Goal: Check status: Check status

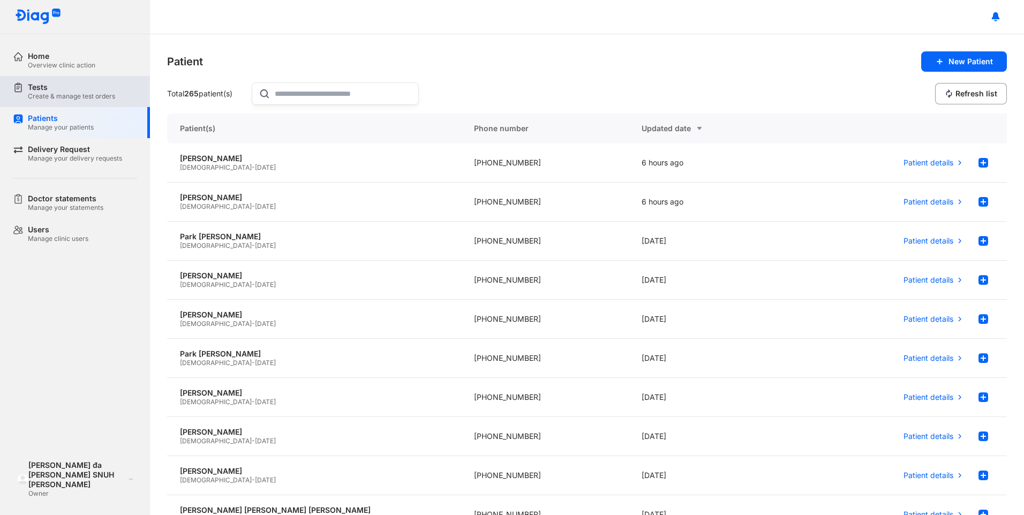
click at [48, 90] on div "Tests" at bounding box center [71, 87] width 87 height 10
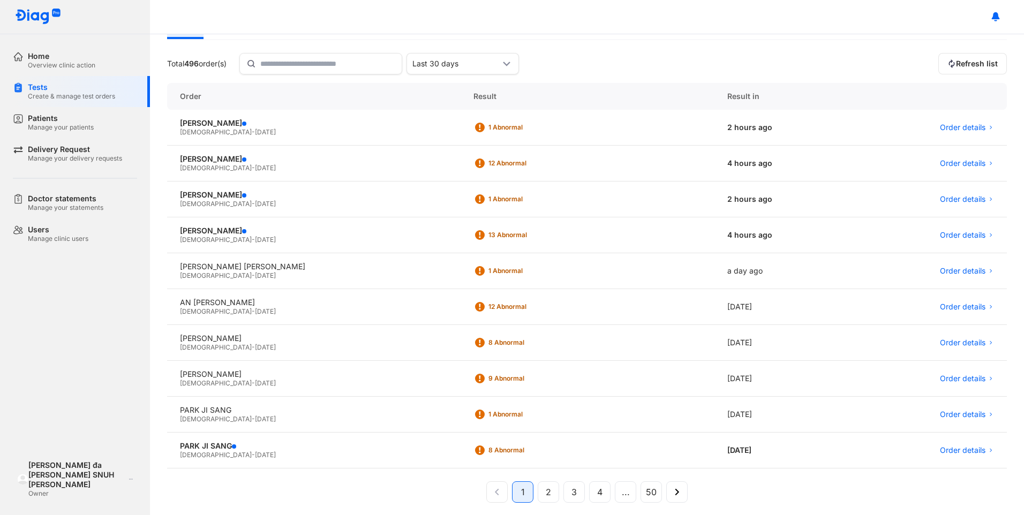
scroll to position [79, 0]
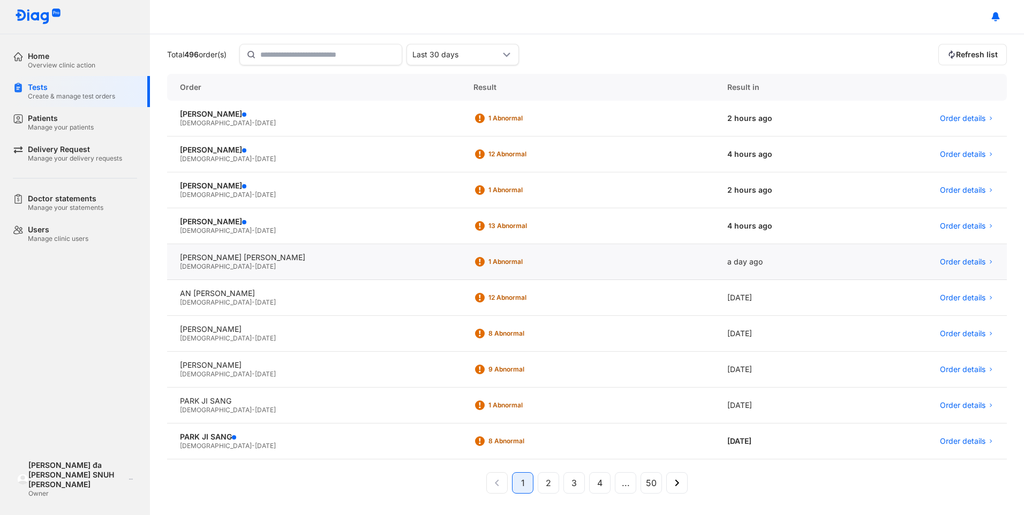
click at [255, 263] on span "07/07/1984" at bounding box center [265, 266] width 21 height 8
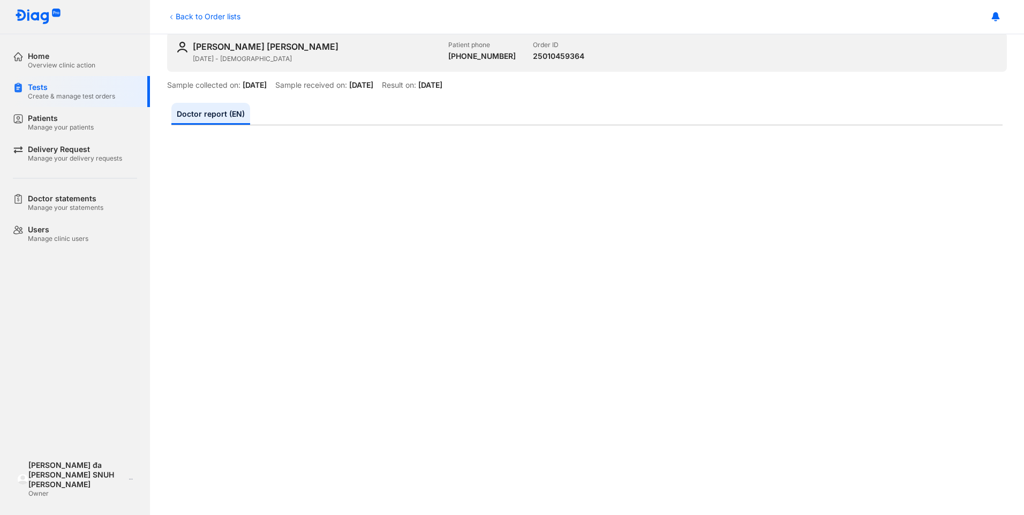
scroll to position [107, 0]
